Goal: Find contact information: Find contact information

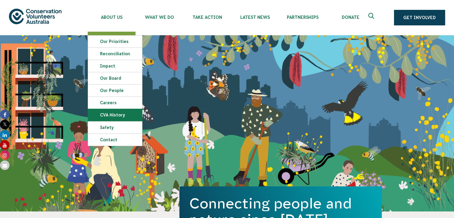
click at [116, 113] on link "CVA history" at bounding box center [115, 115] width 54 height 12
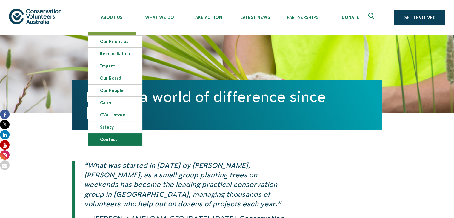
click at [103, 139] on link "Contact" at bounding box center [115, 139] width 54 height 12
